Goal: Task Accomplishment & Management: Complete application form

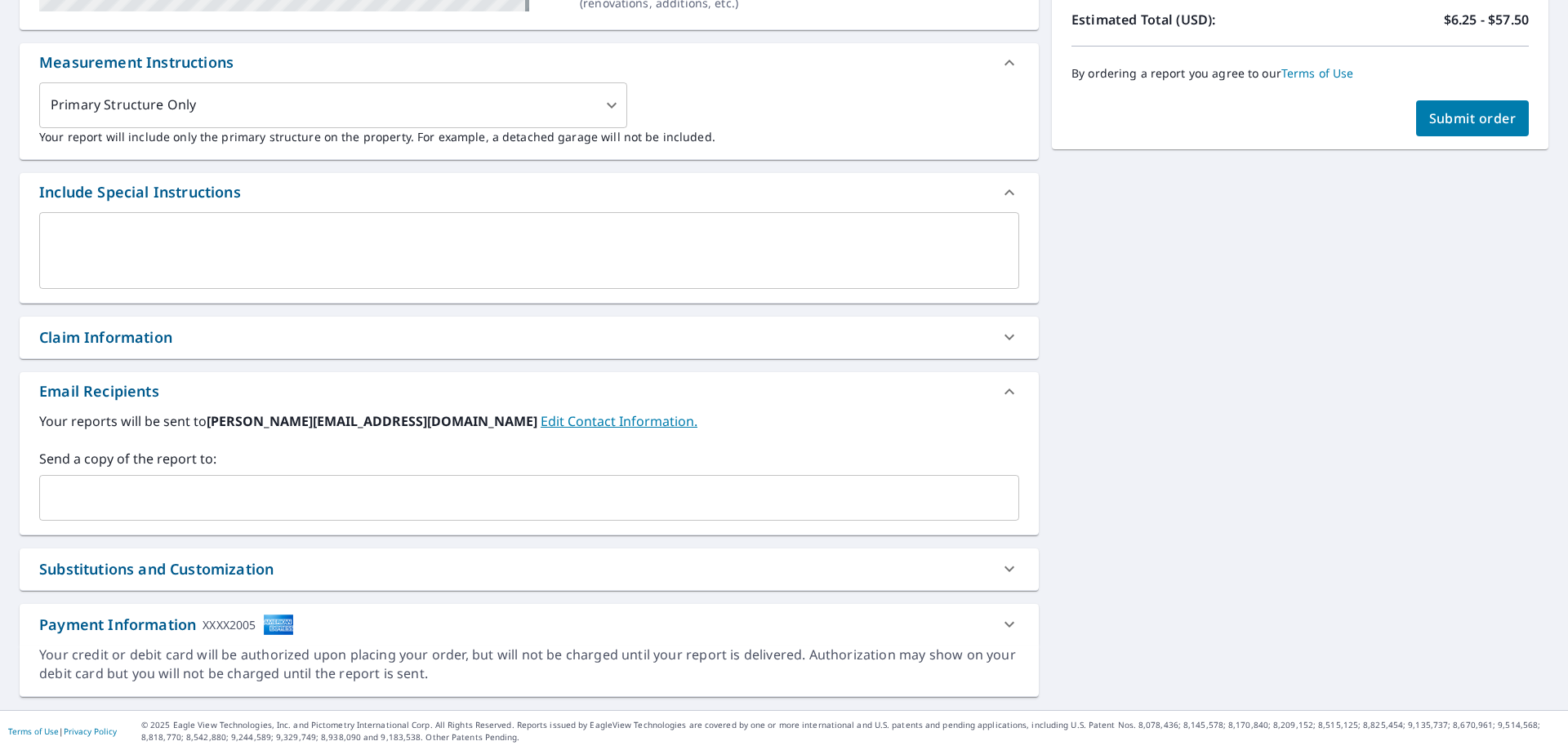
scroll to position [412, 0]
click at [130, 495] on input "text" at bounding box center [517, 496] width 940 height 31
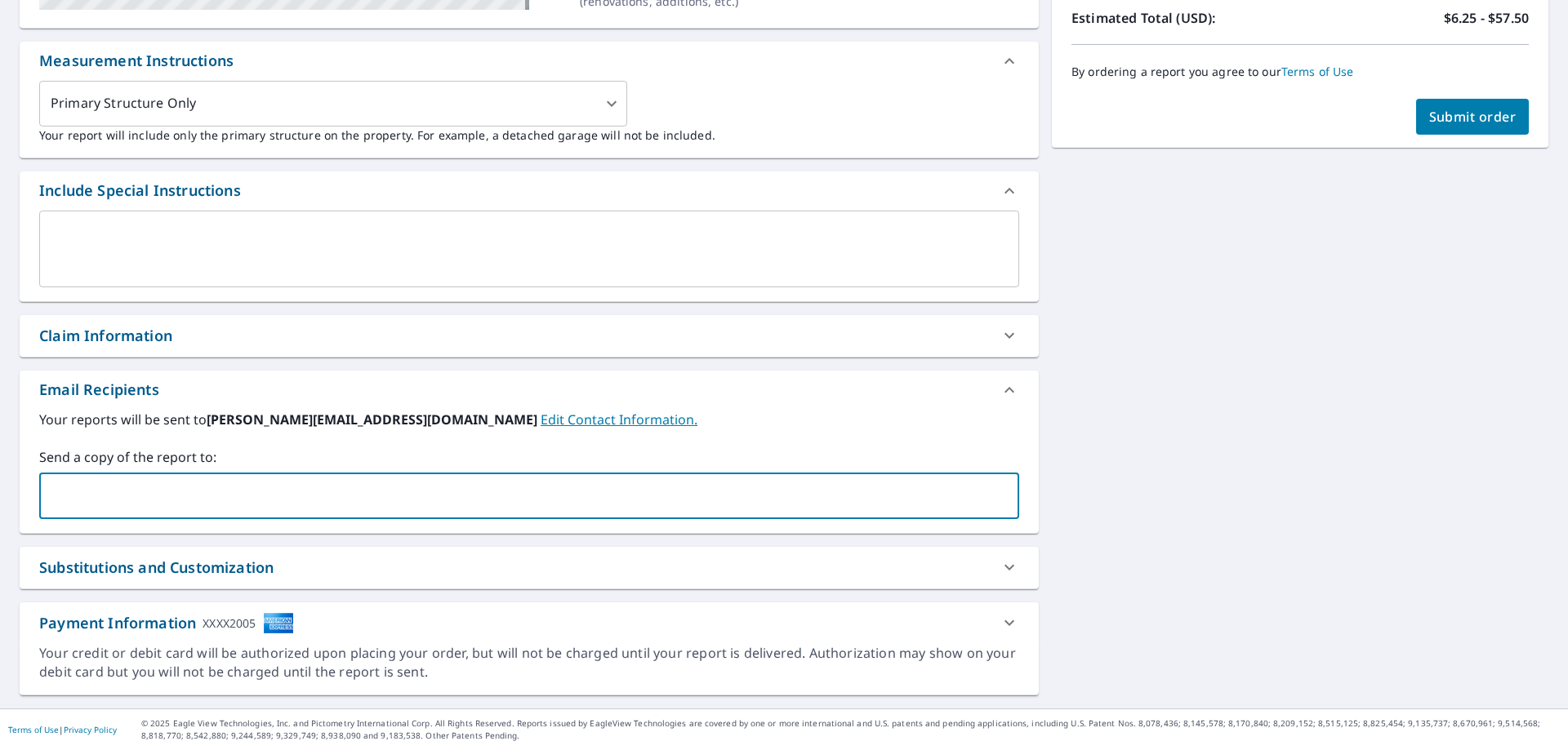
type input "[PERSON_NAME][EMAIL_ADDRESS][DOMAIN_NAME]"
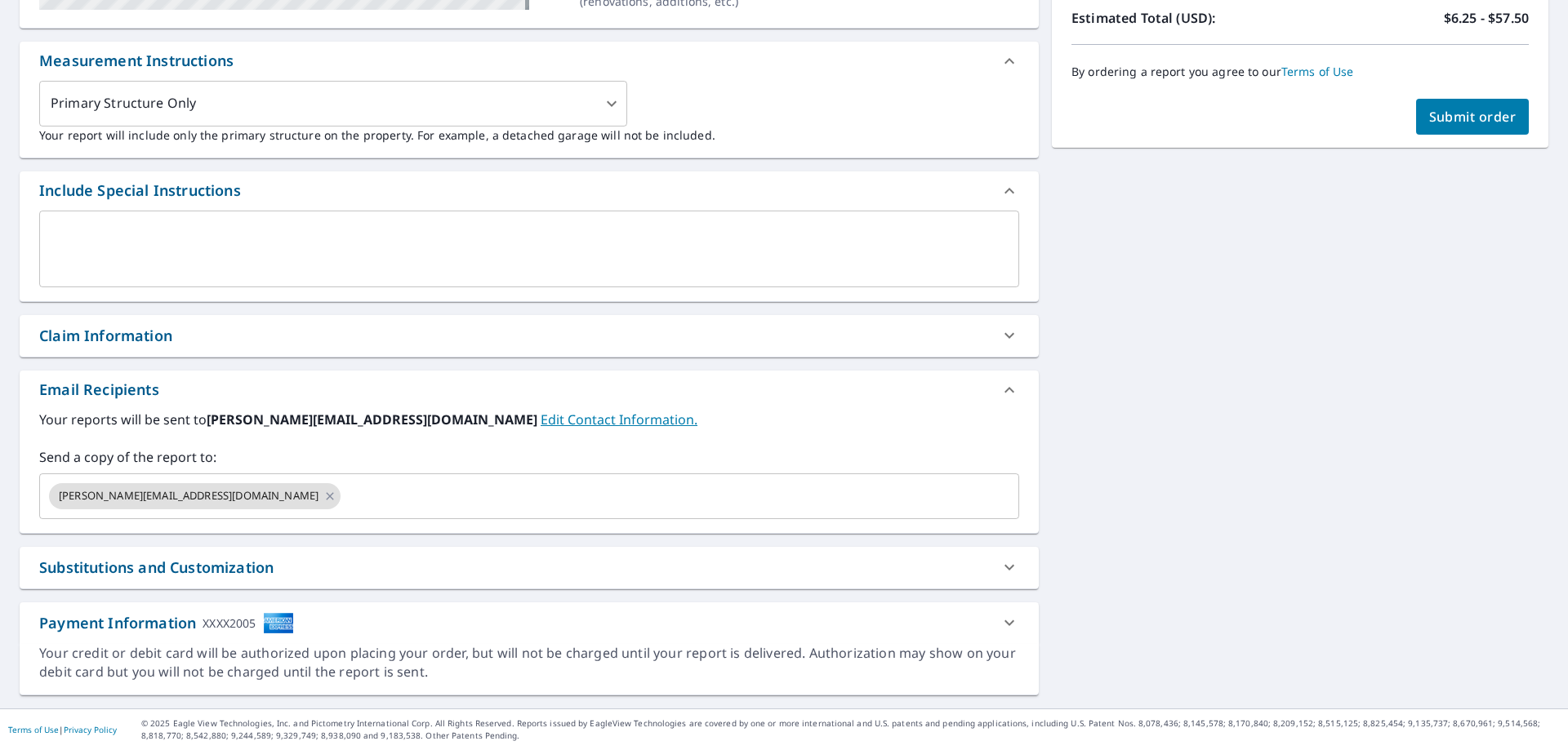
click at [775, 420] on label "Your reports will be sent to [PERSON_NAME][EMAIL_ADDRESS][DOMAIN_NAME] Edit Con…" at bounding box center [530, 420] width 980 height 20
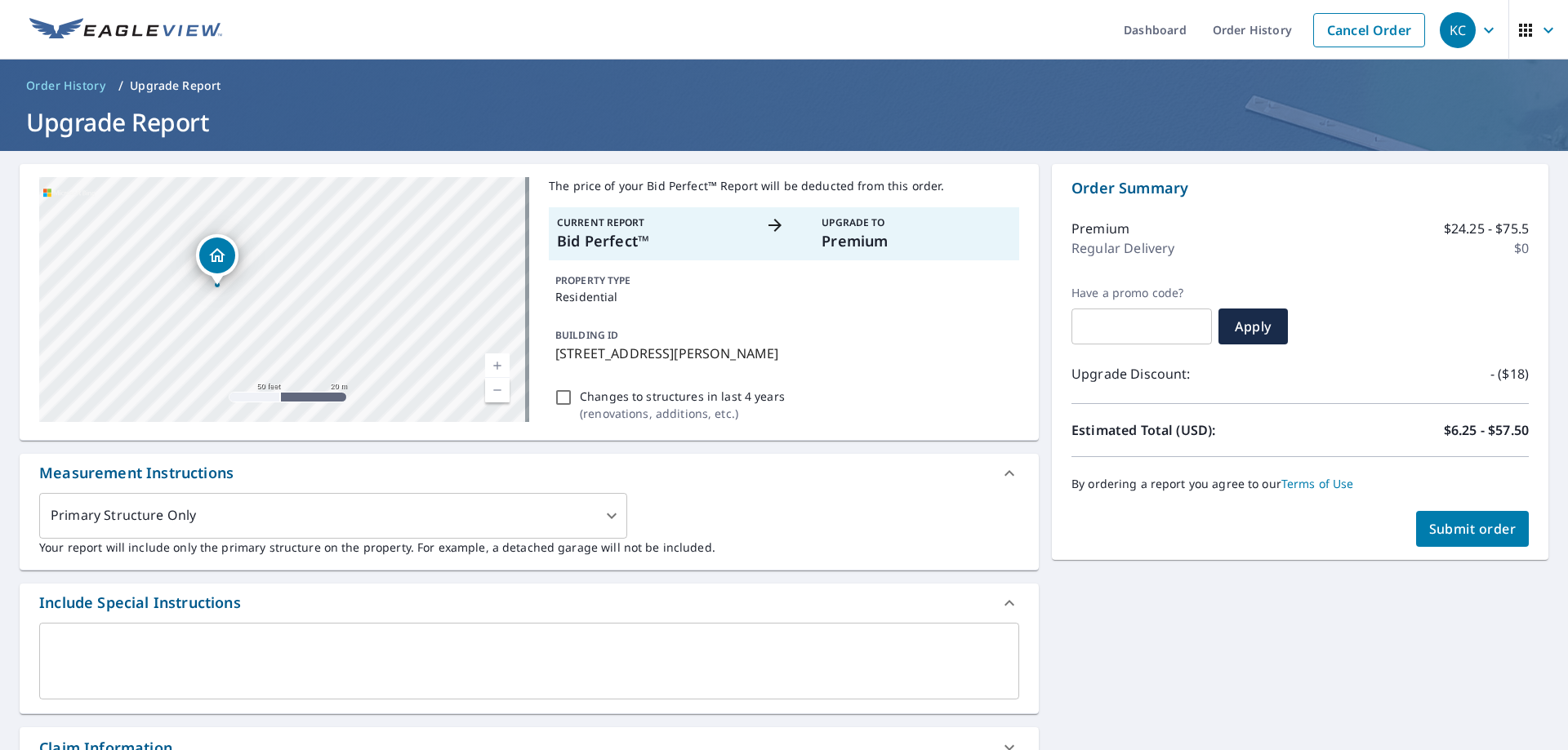
click at [0, 0] on div at bounding box center [0, 0] width 0 height 0
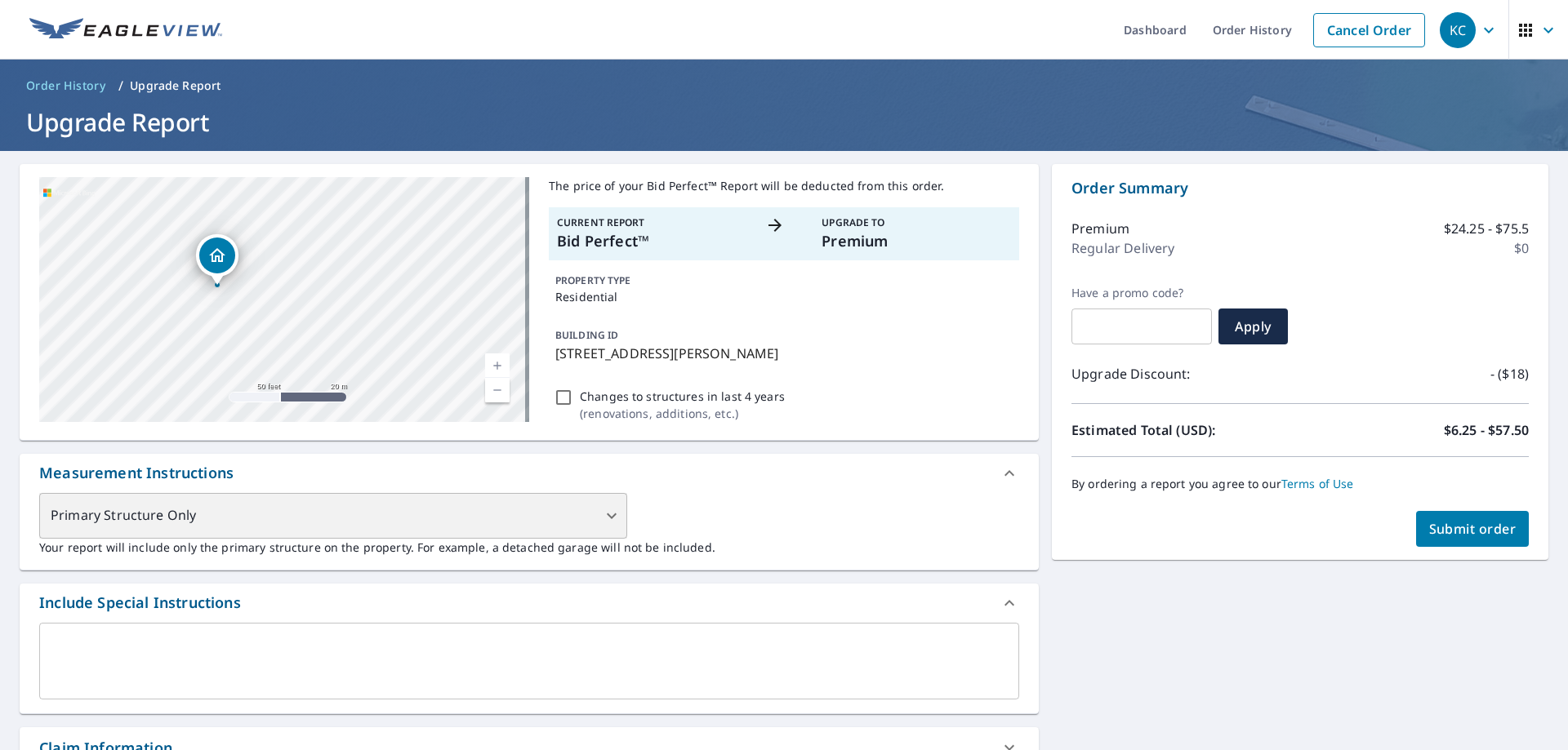
click at [337, 518] on div "Primary Structure Only" at bounding box center [333, 516] width 588 height 46
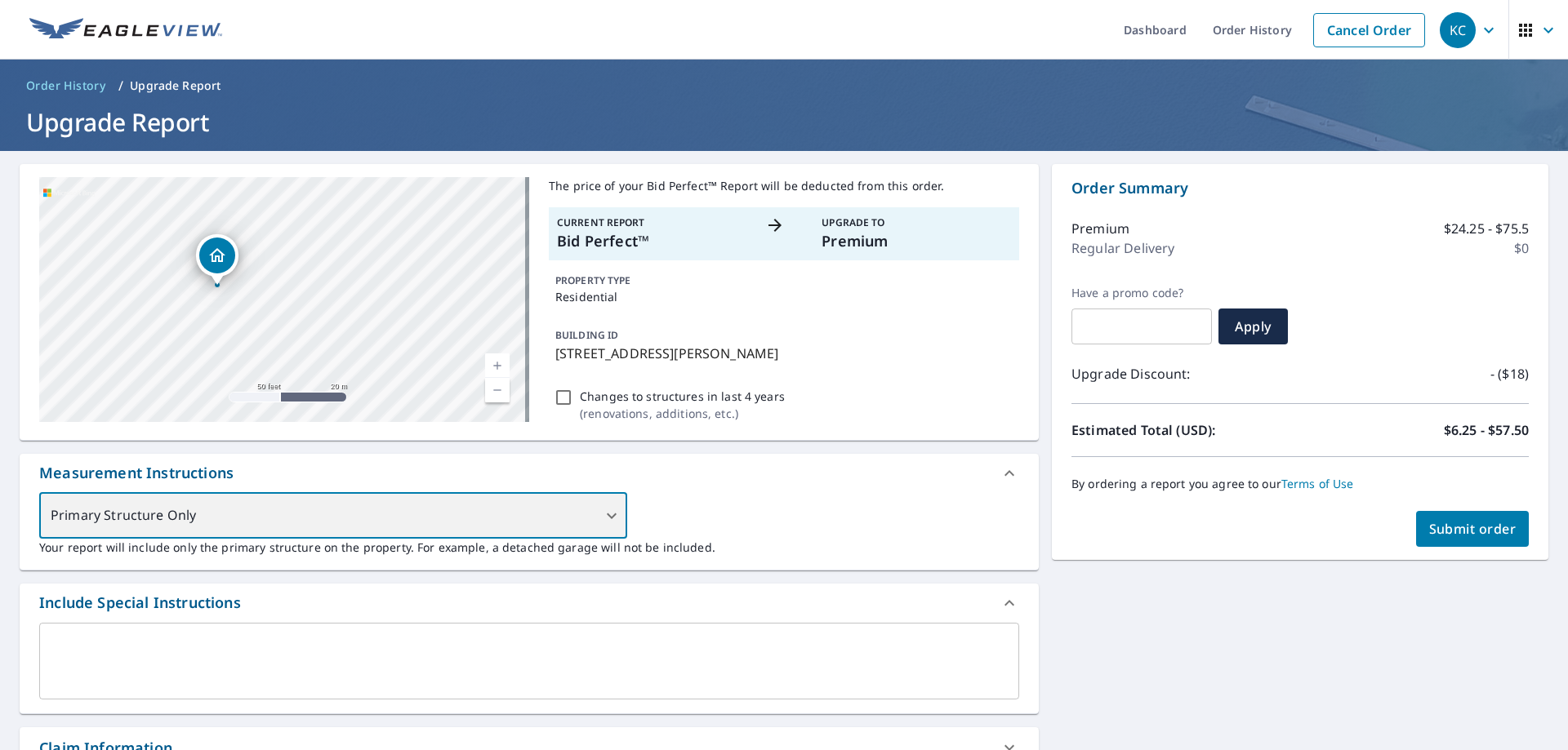
click at [602, 511] on div "Primary Structure Only" at bounding box center [333, 516] width 588 height 46
click at [604, 516] on div "Primary Structure Only" at bounding box center [333, 516] width 588 height 46
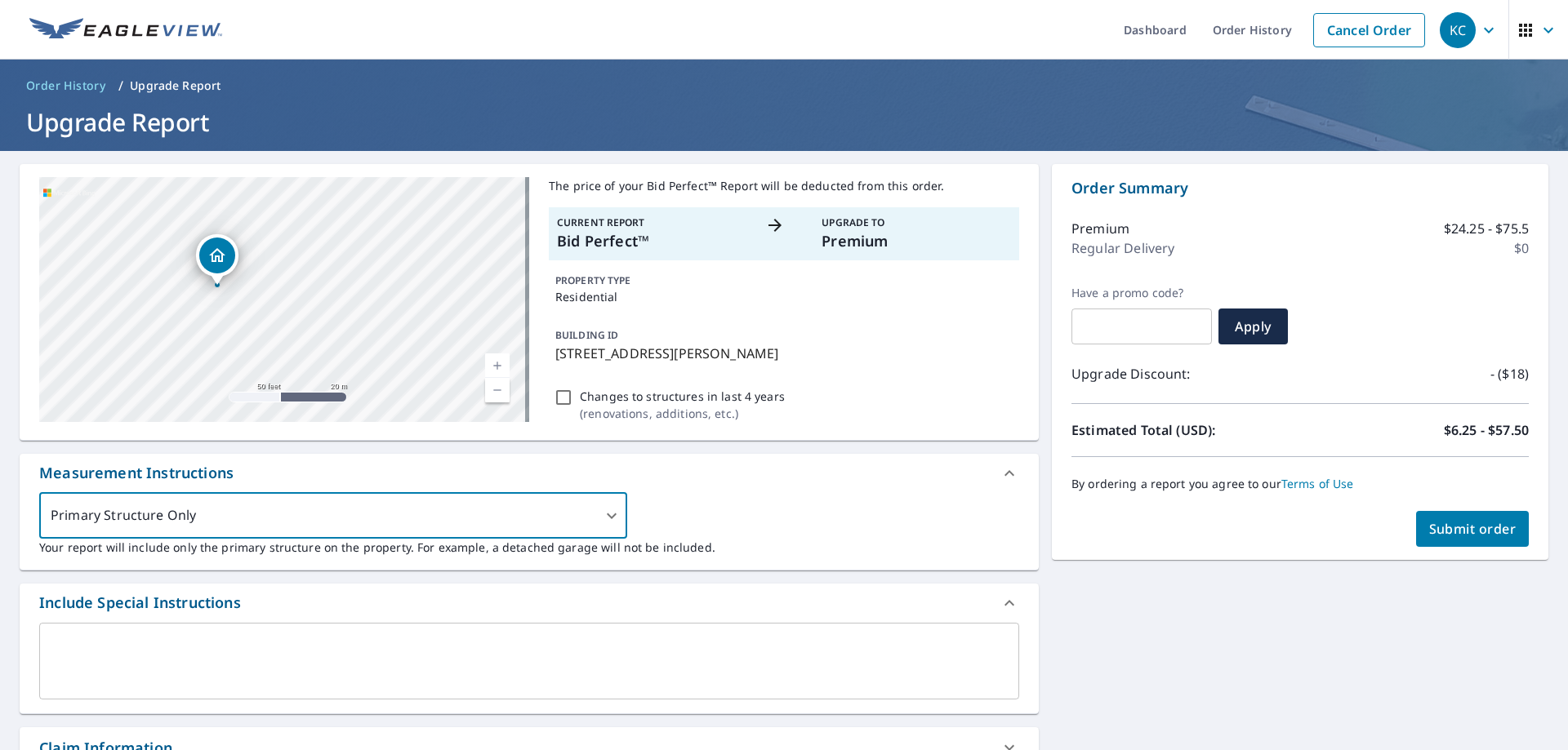
click at [554, 393] on input "Changes to structures in last 4 years ( renovations, additions, etc. )" at bounding box center [564, 398] width 20 height 20
checkbox input "true"
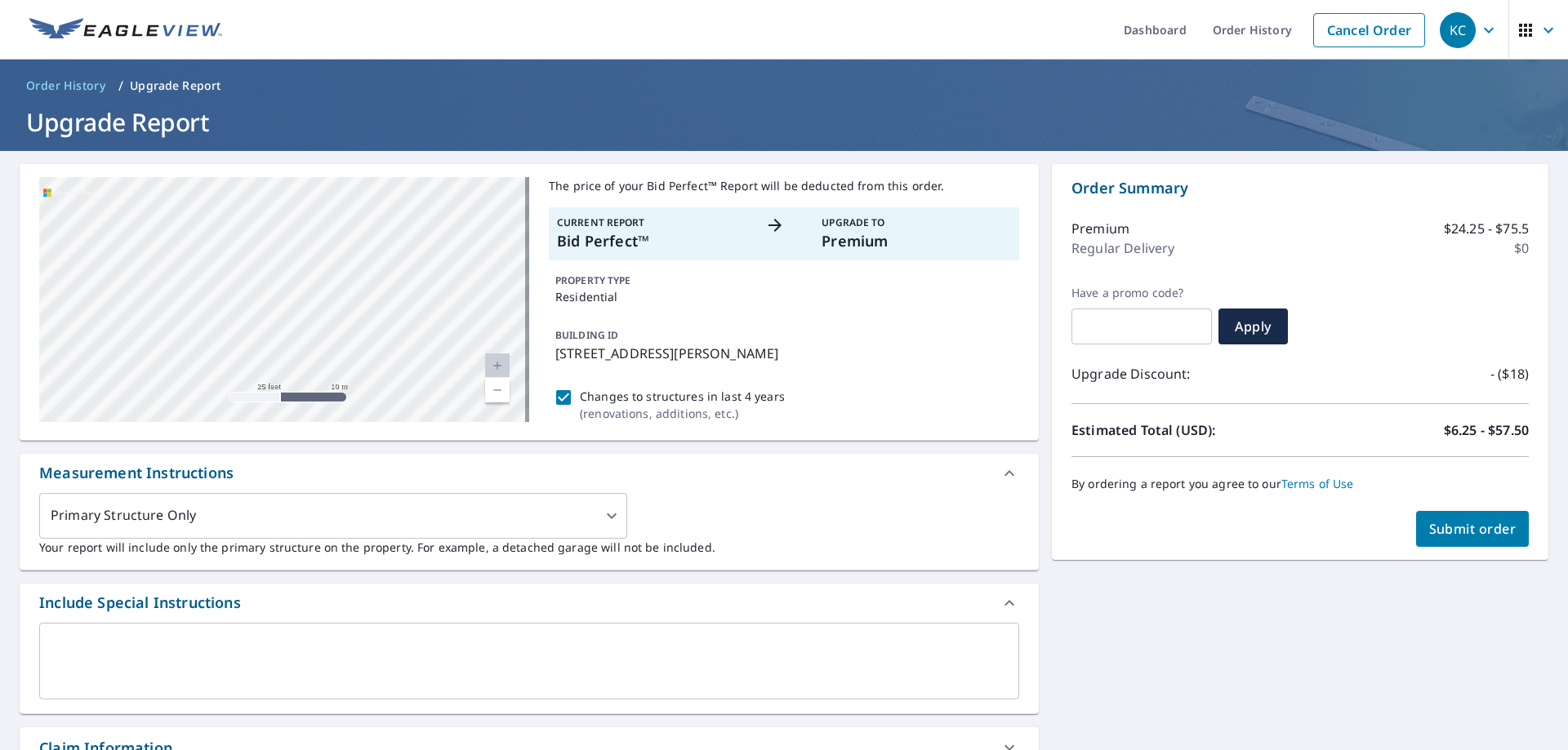
drag, startPoint x: 286, startPoint y: 309, endPoint x: 292, endPoint y: 225, distance: 84.2
click at [292, 225] on div "[STREET_ADDRESS][PERSON_NAME]" at bounding box center [285, 300] width 490 height 245
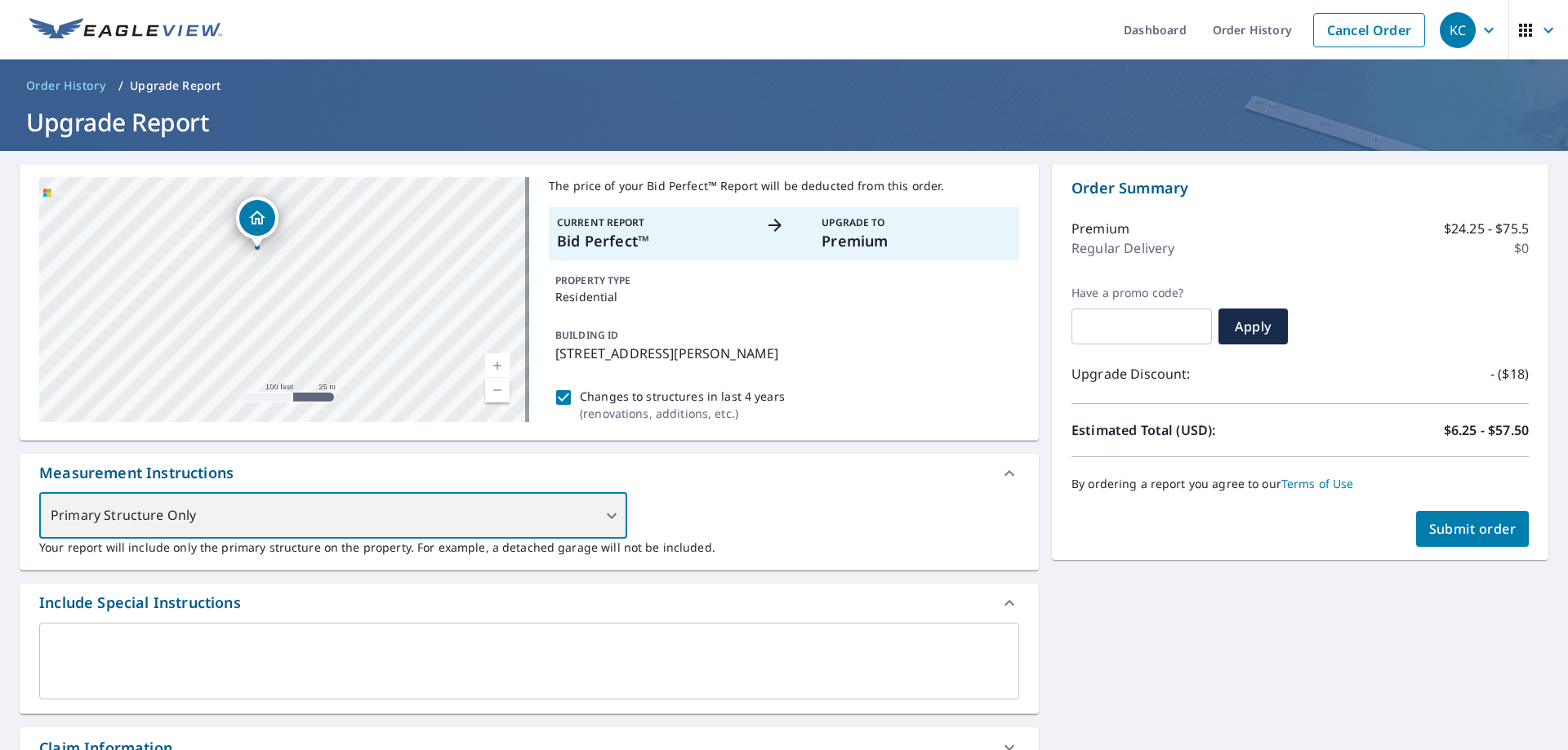
click at [404, 530] on div "Primary Structure Only" at bounding box center [333, 516] width 588 height 46
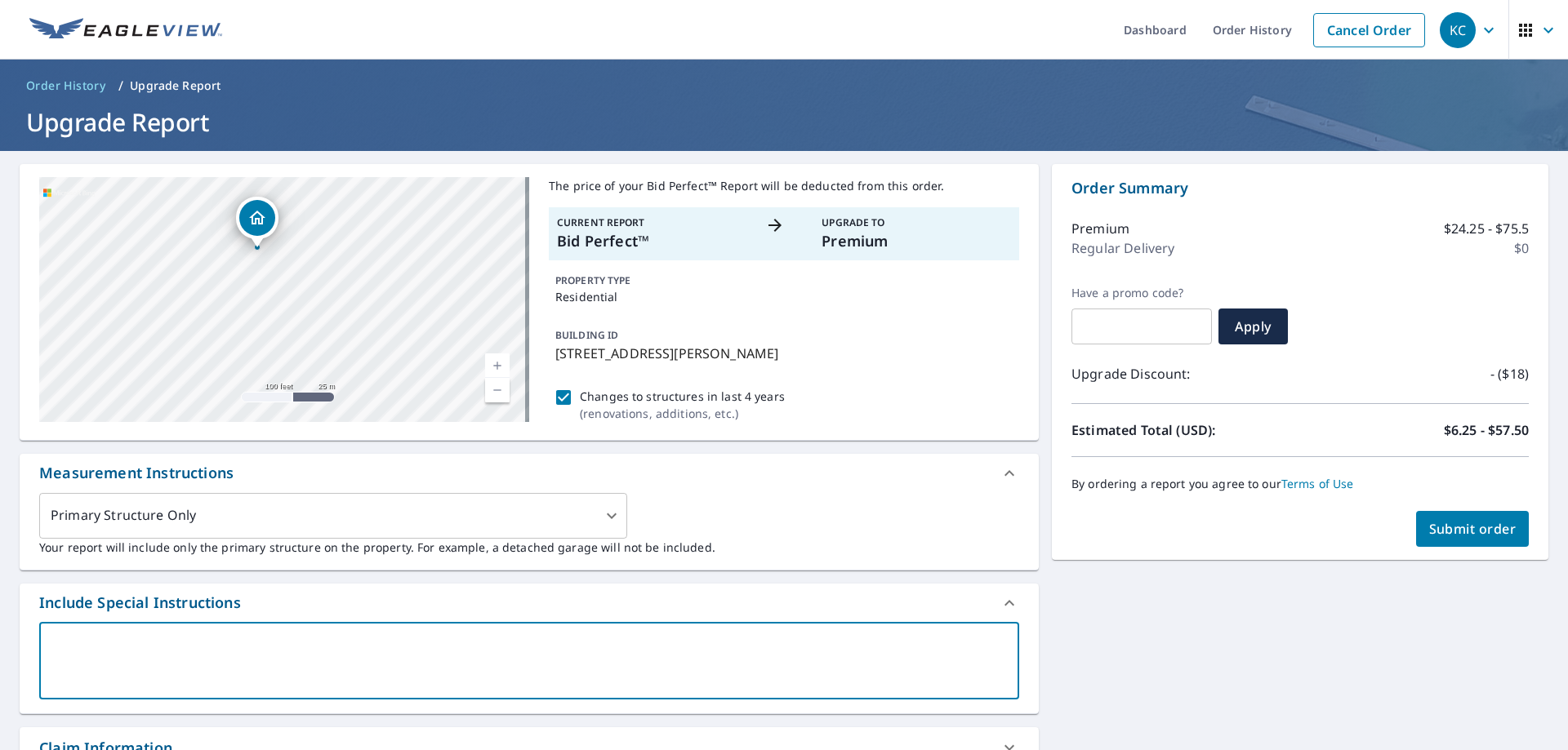
click at [148, 637] on textarea at bounding box center [529, 661] width 956 height 47
type textarea "g"
type textarea "x"
type textarea "ga"
type textarea "x"
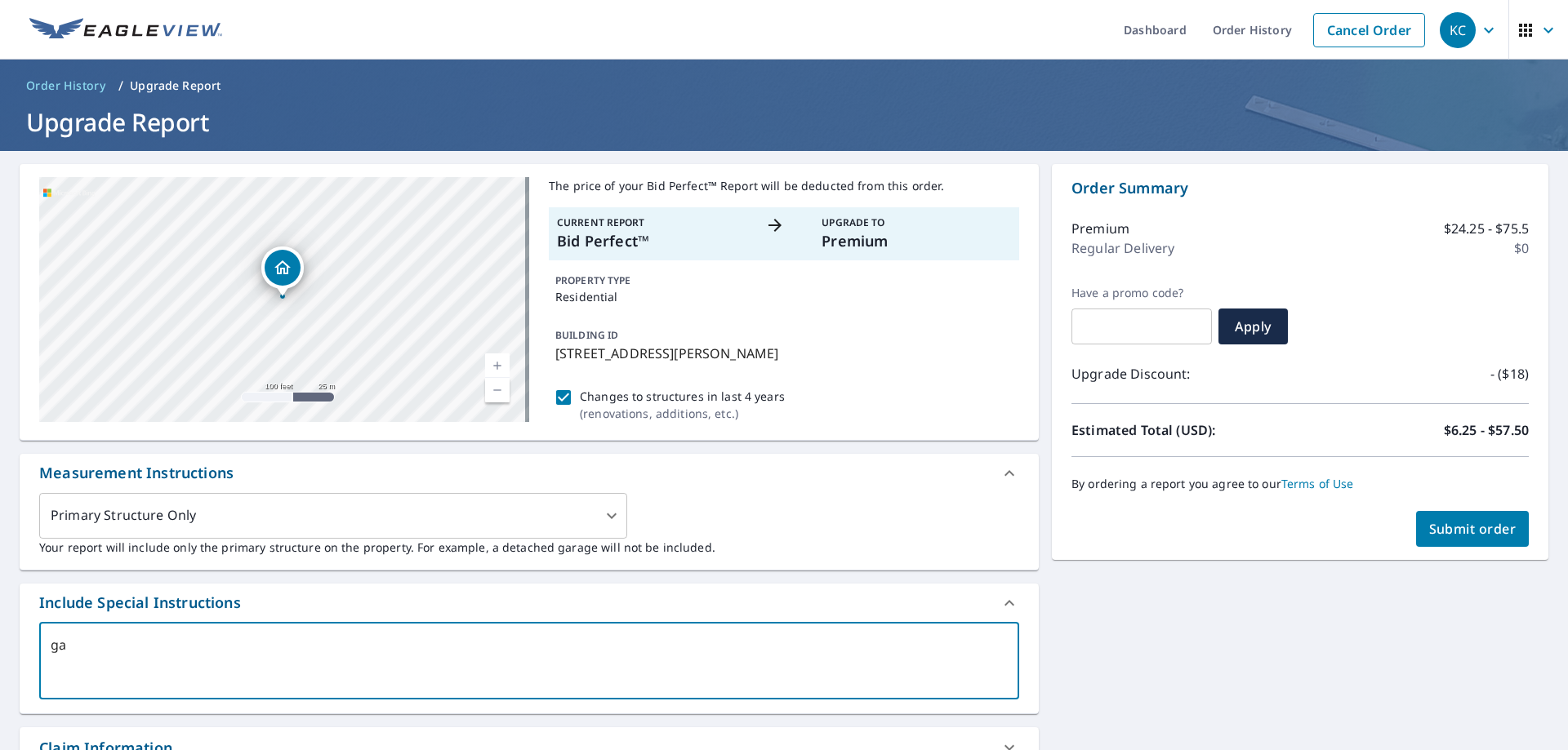
type textarea "gar"
type textarea "x"
type textarea "gara"
type textarea "x"
type textarea "garag"
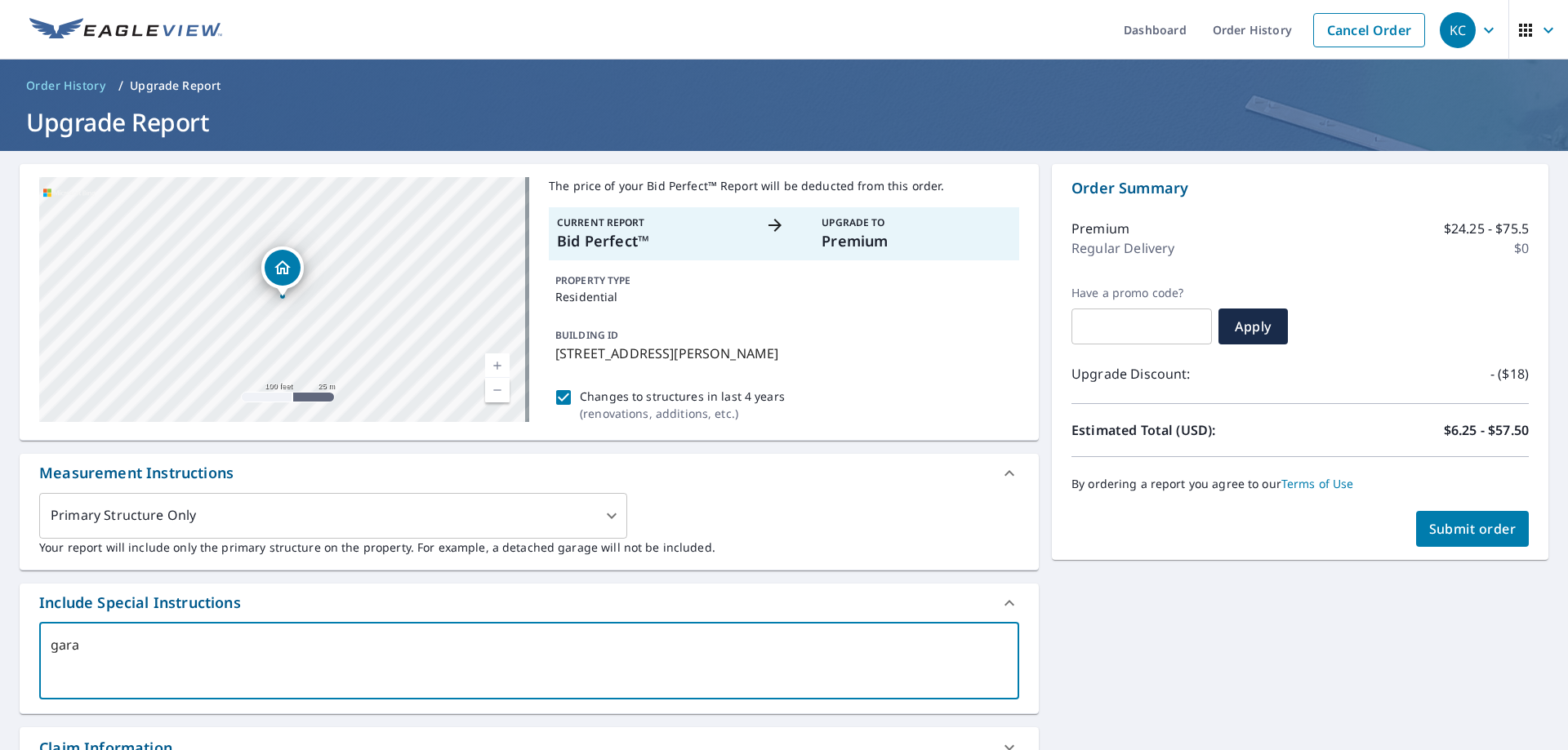
type textarea "x"
type textarea "garage"
type textarea "x"
type textarea "garage"
type textarea "x"
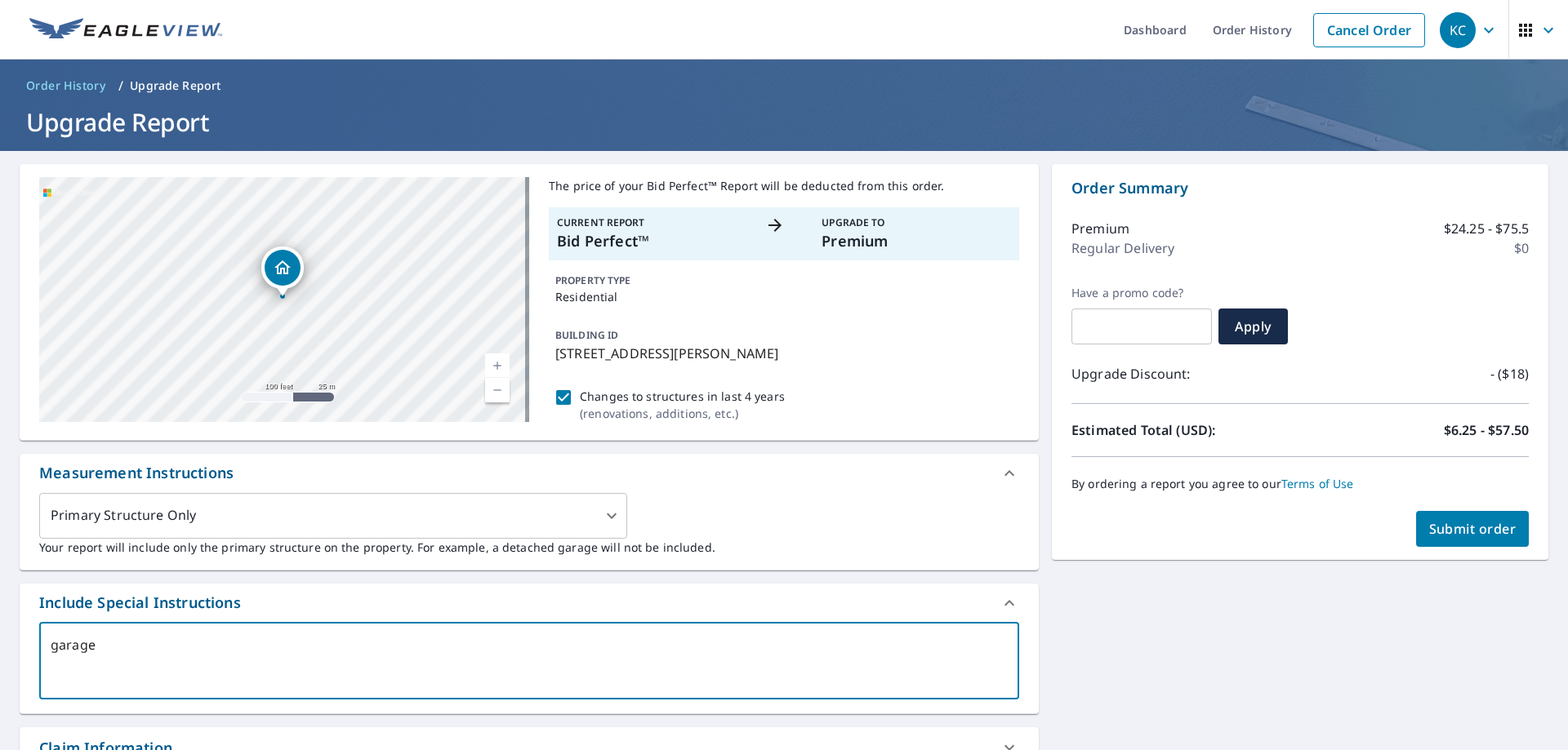
type textarea "garage i"
type textarea "x"
type textarea "garage in"
type textarea "x"
type textarea "garage in"
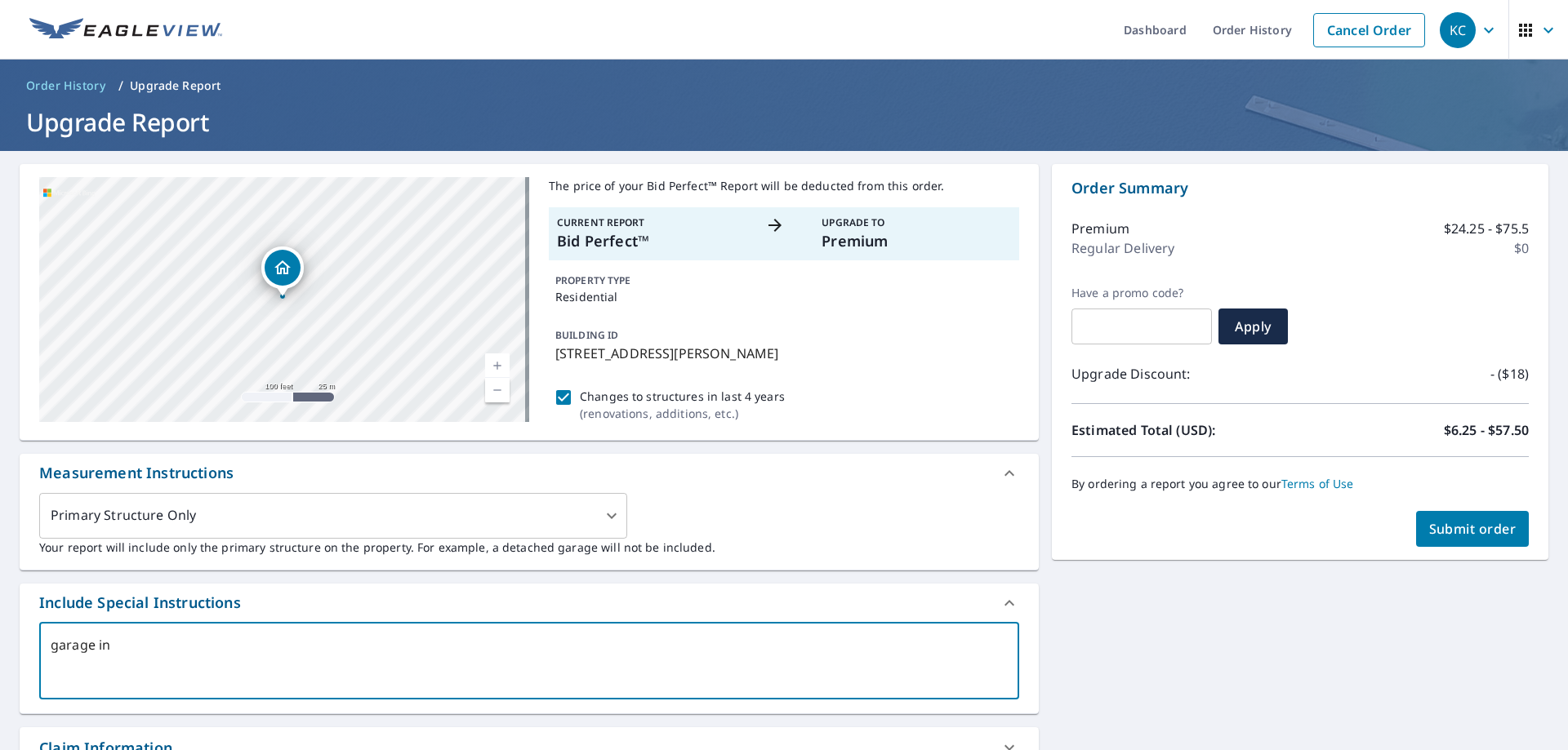
type textarea "x"
type textarea "garage in b"
type textarea "x"
type textarea "garage in ba"
type textarea "x"
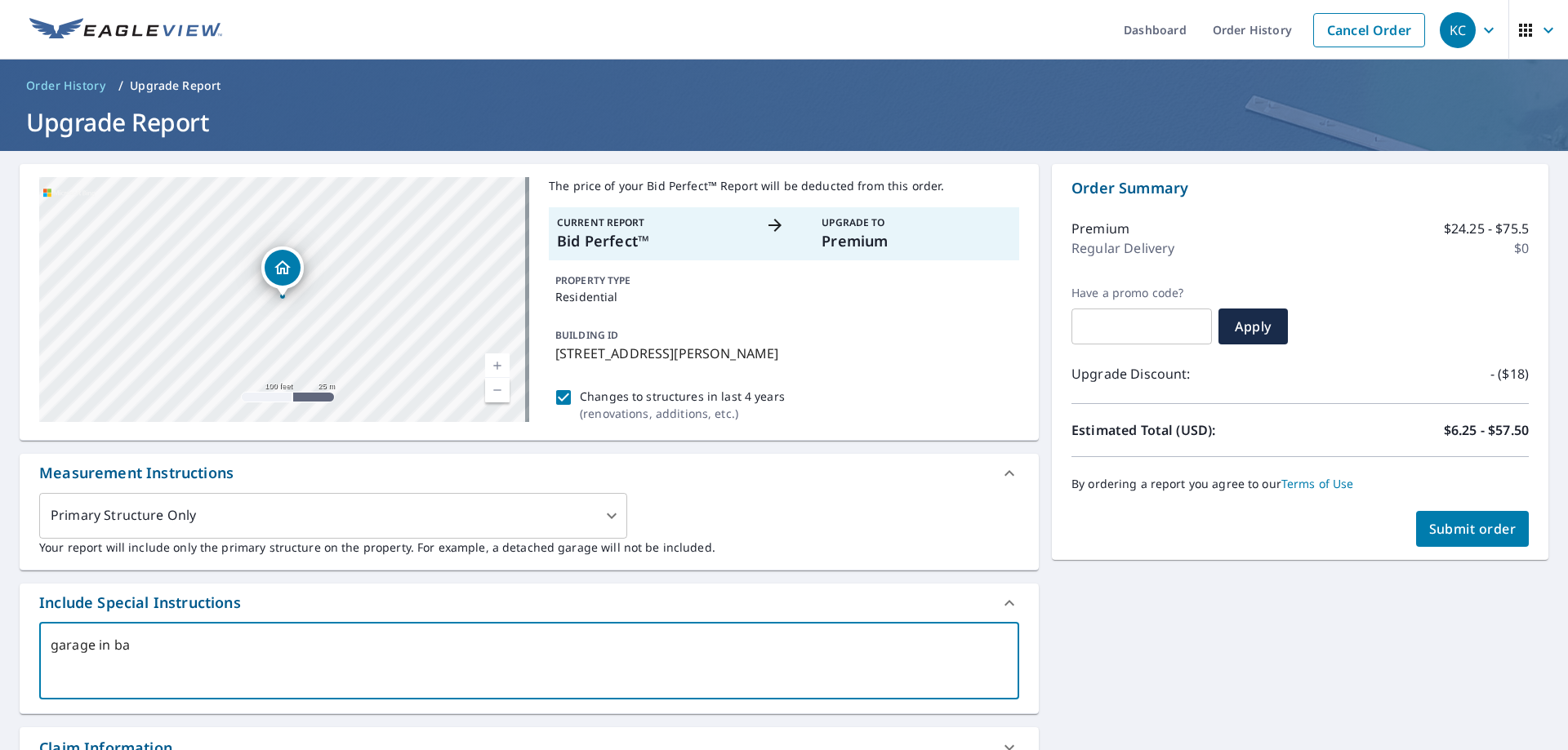
type textarea "garage in bac"
type textarea "x"
type textarea "garage in back"
type textarea "x"
type textarea "garage in back"
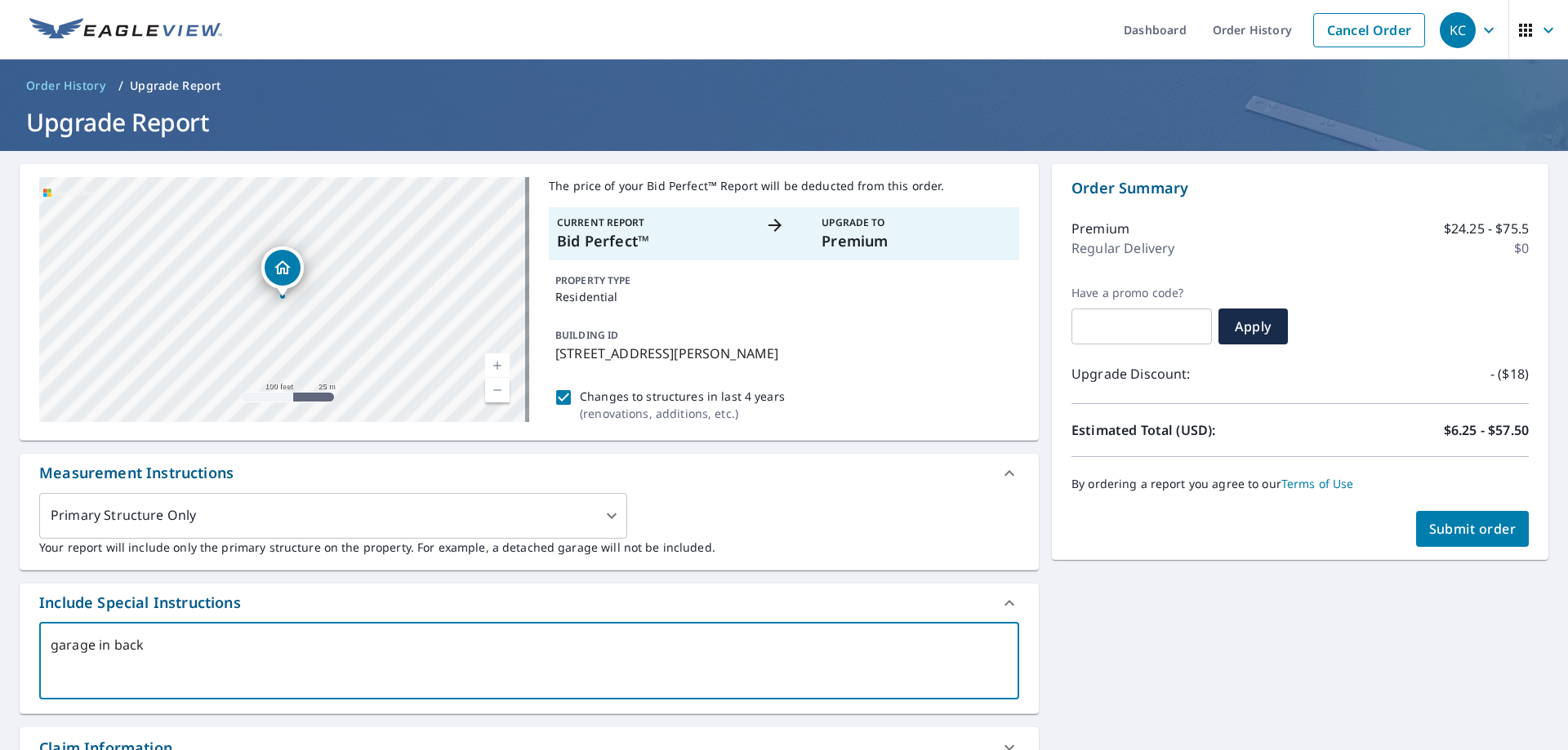
type textarea "x"
type textarea "garage in back o"
type textarea "x"
type textarea "garage in back of"
type textarea "x"
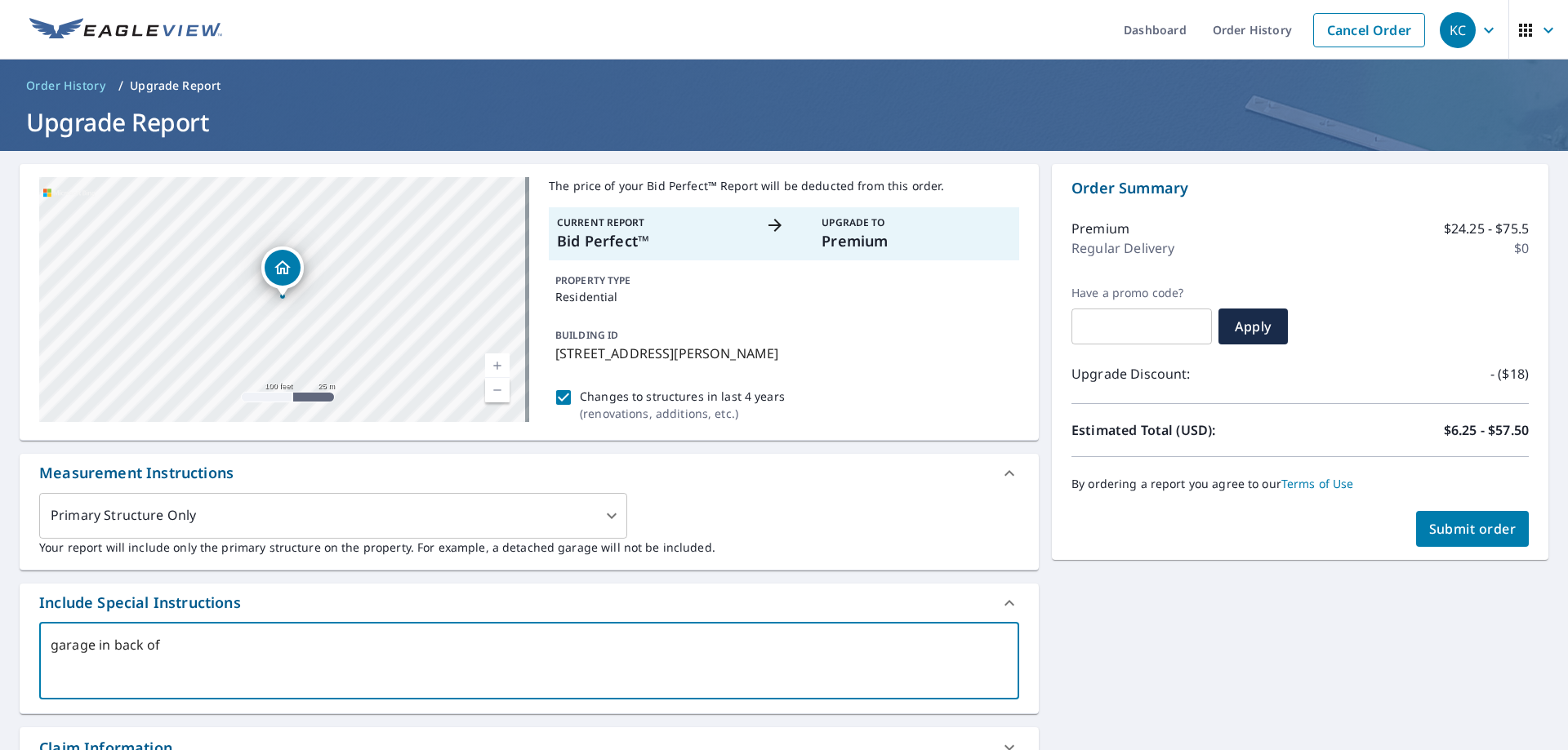
type textarea "garage in back of"
type textarea "x"
type textarea "garage in back of p"
type textarea "x"
type textarea "garage in back of pr"
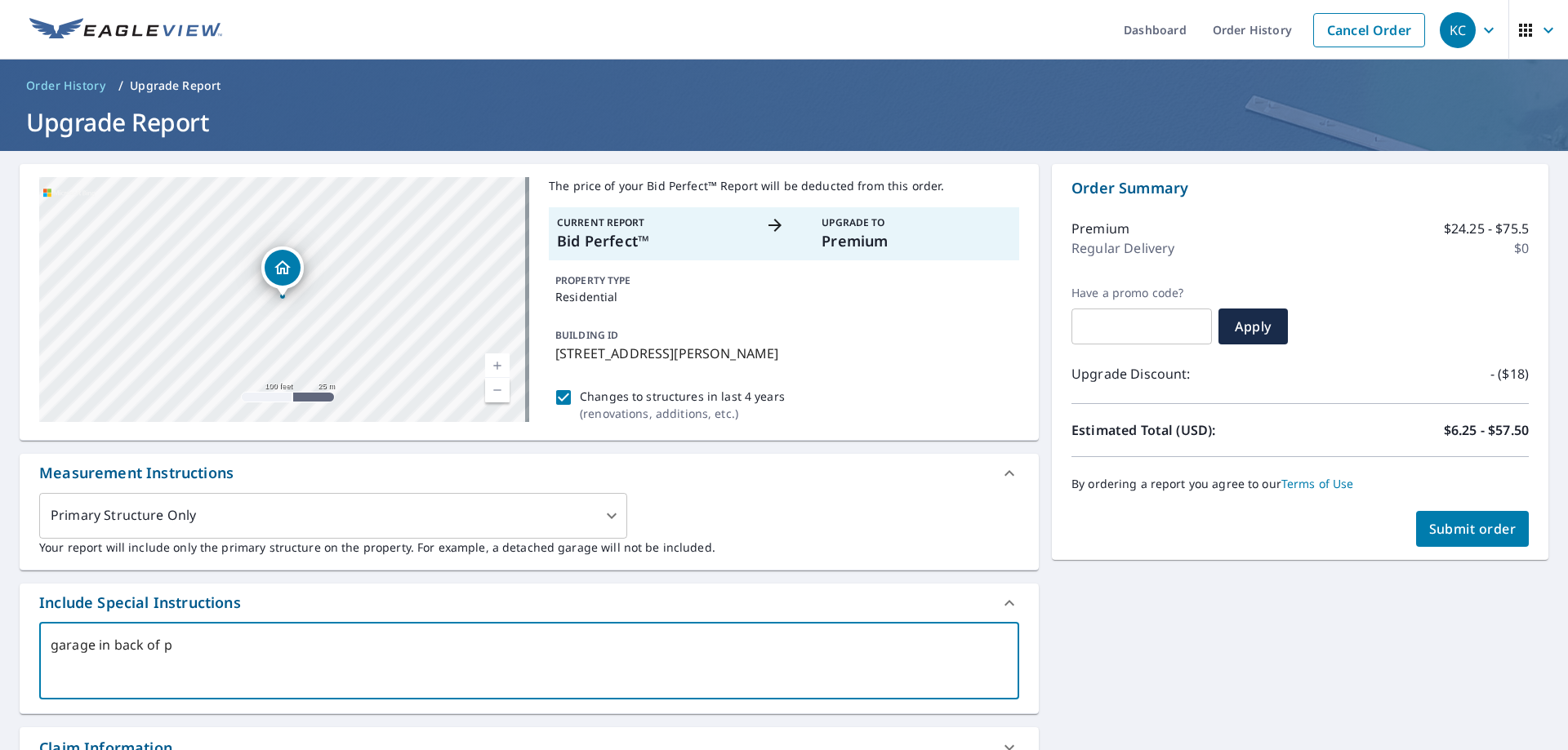
type textarea "x"
type textarea "garage in back of pro"
type textarea "x"
type textarea "garage in back of prop"
type textarea "x"
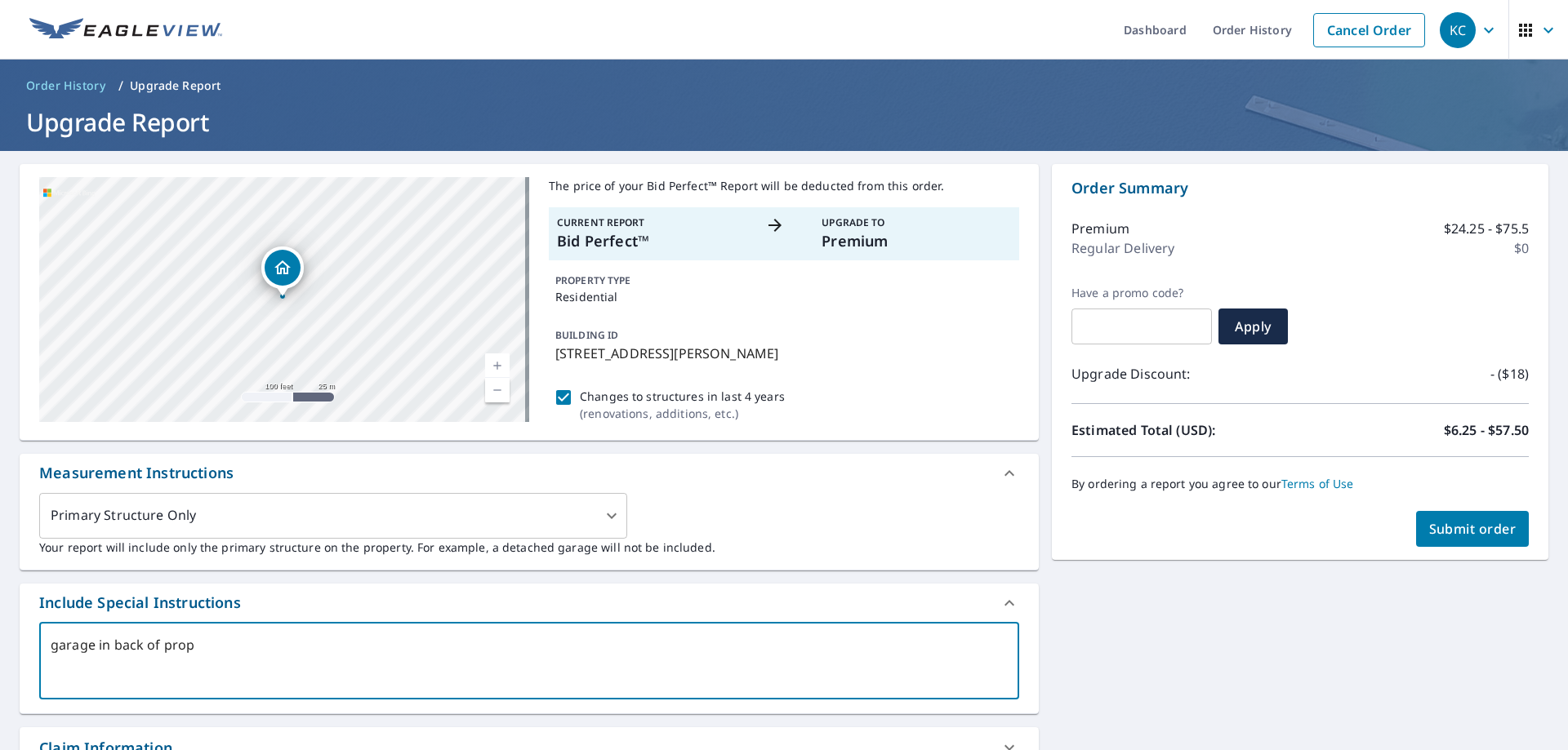
type textarea "garage in back of prope"
type textarea "x"
type textarea "garage in back of proper"
type textarea "x"
type textarea "garage in back of propert"
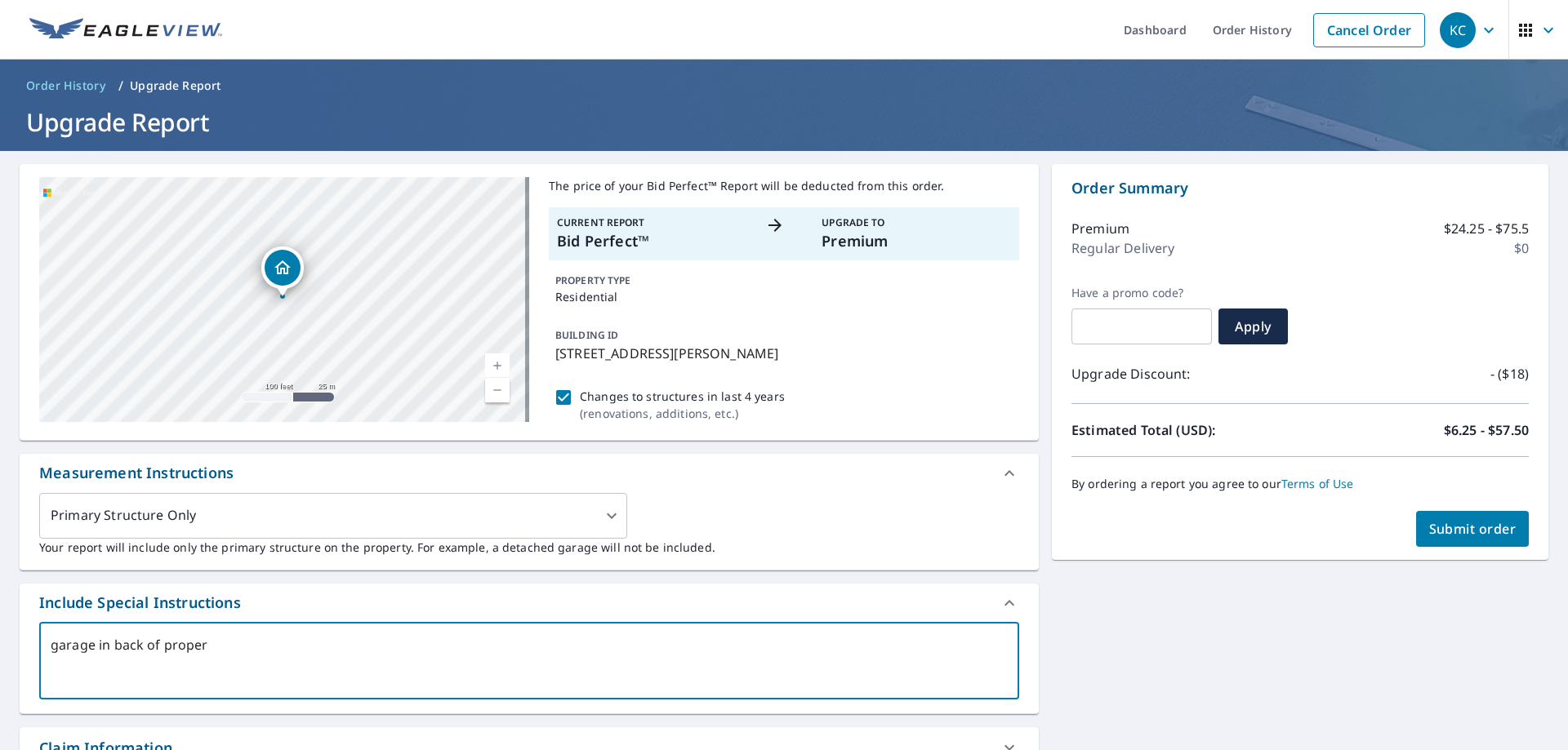
type textarea "x"
type textarea "garage in back of property"
type textarea "x"
type textarea "garage in back of property"
type textarea "x"
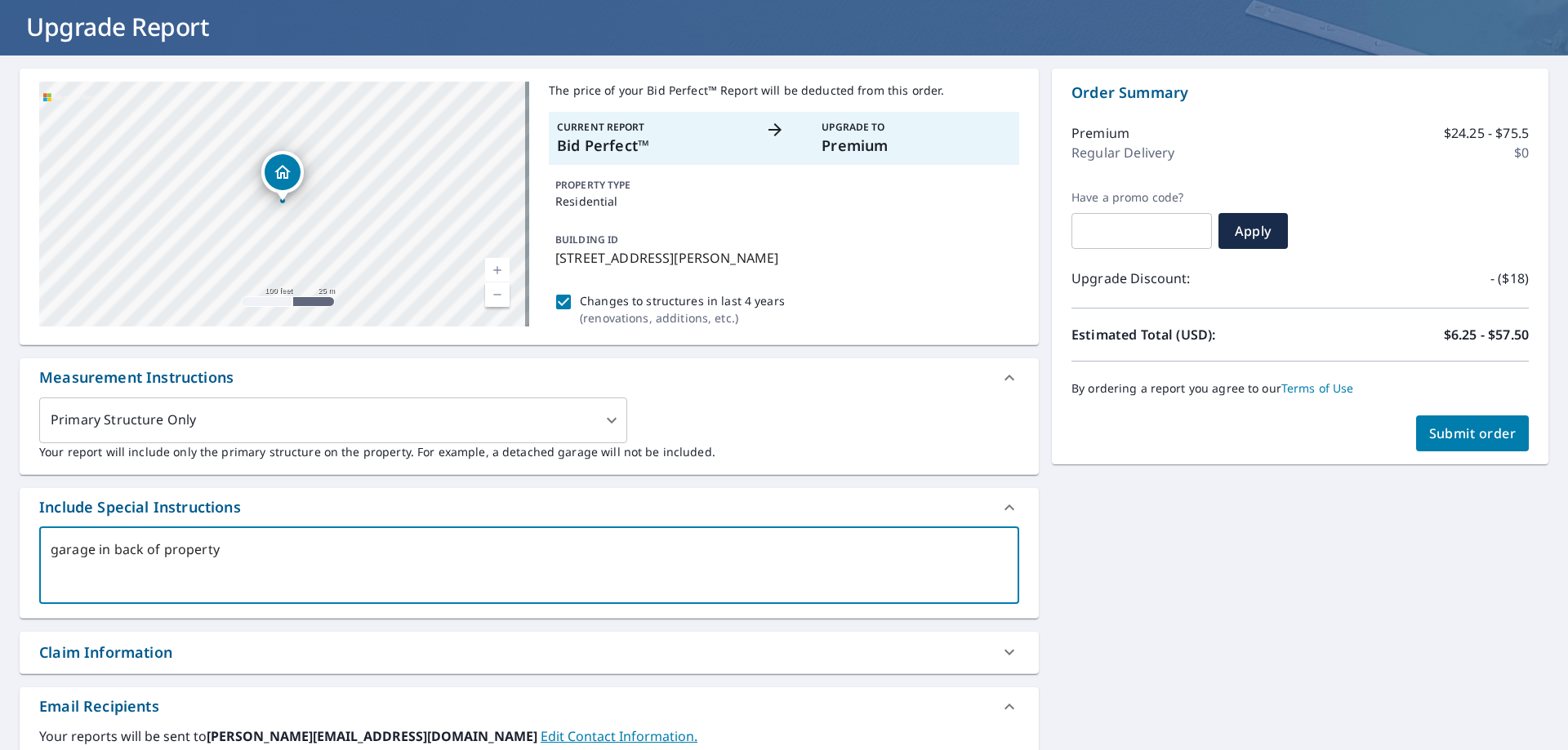
scroll to position [327, 0]
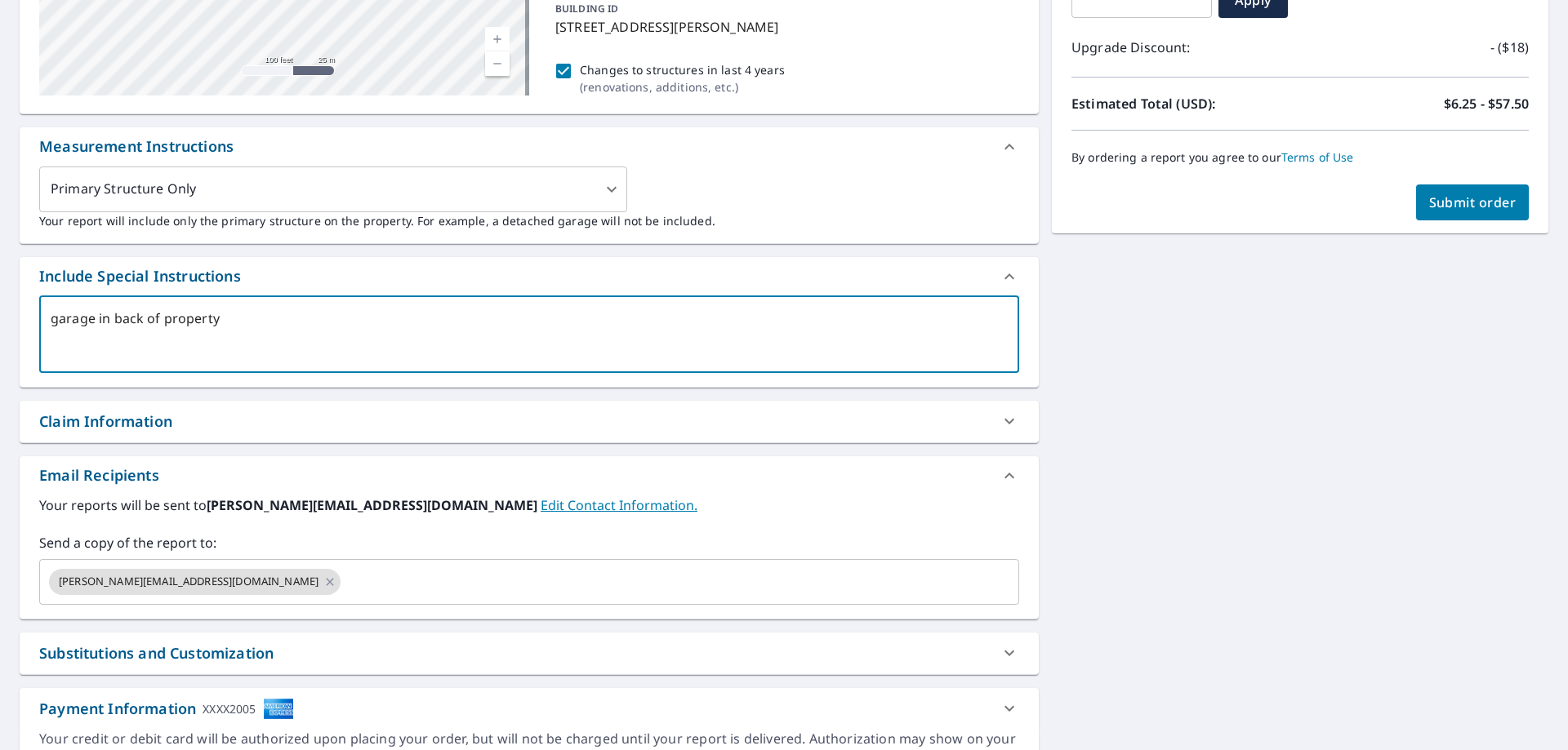
type textarea "garage in back of property"
click at [1437, 202] on span "Submit order" at bounding box center [1472, 203] width 87 height 18
type textarea "x"
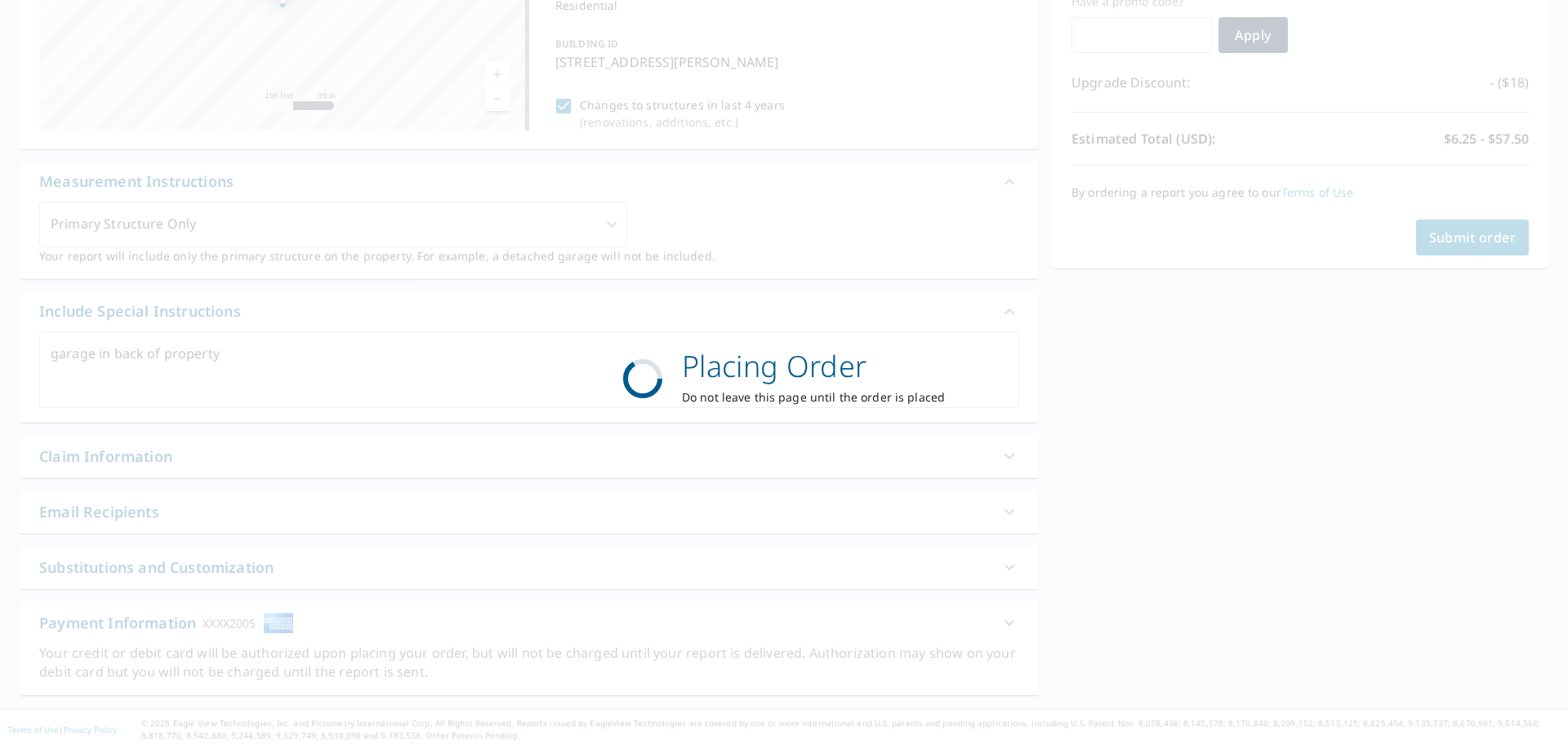
scroll to position [292, 0]
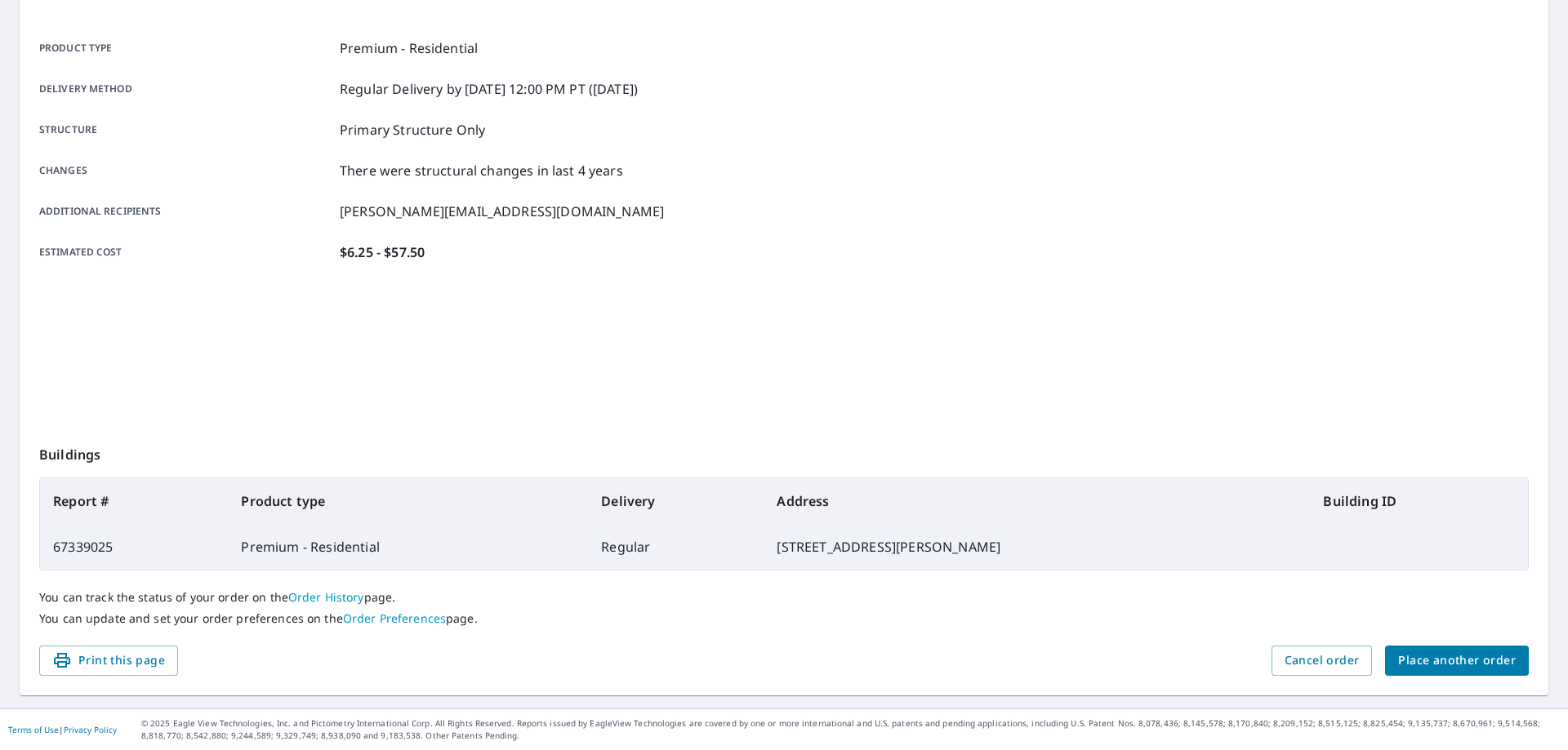
scroll to position [211, 0]
